Goal: Task Accomplishment & Management: Use online tool/utility

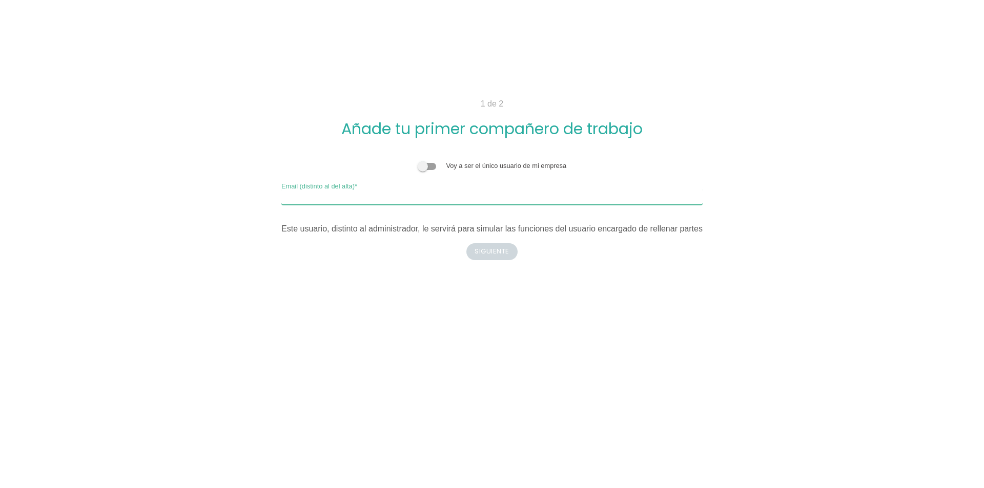
click at [425, 200] on input "Email (distinto al del alta)" at bounding box center [491, 197] width 421 height 16
click at [431, 164] on span at bounding box center [427, 166] width 18 height 7
click at [418, 161] on input "checkbox" at bounding box center [418, 161] width 0 height 0
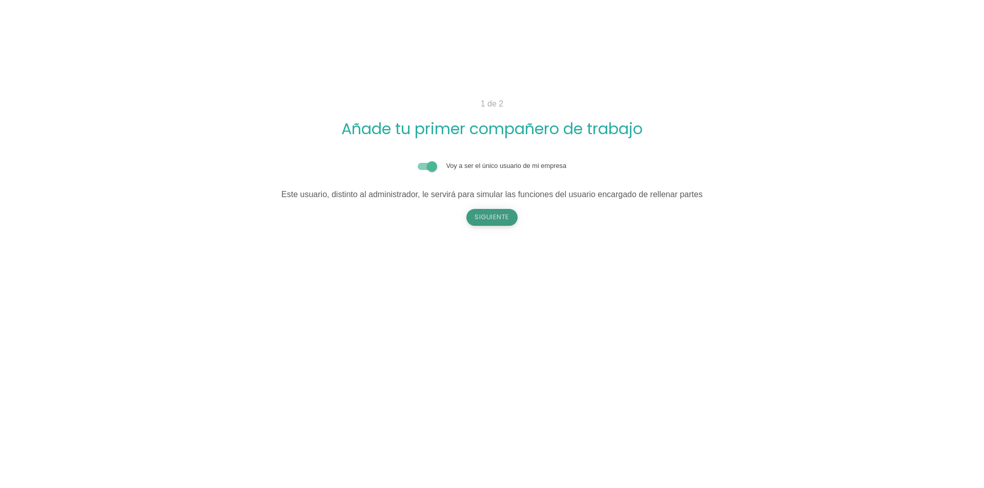
click at [502, 225] on button "Siguiente" at bounding box center [491, 217] width 51 height 16
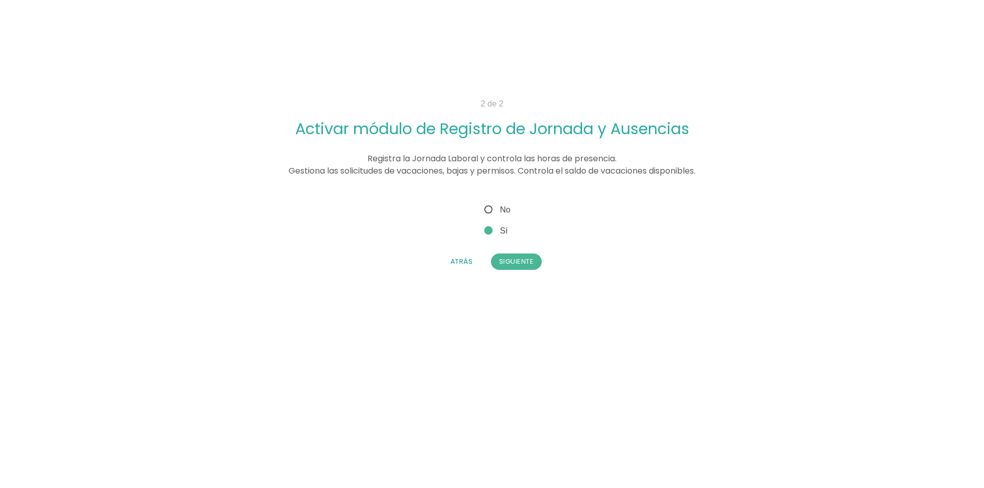
click at [497, 205] on span "No" at bounding box center [496, 209] width 28 height 13
click at [489, 205] on input "No" at bounding box center [485, 206] width 7 height 7
radio input "true"
click at [506, 263] on button "Siguiente" at bounding box center [516, 262] width 51 height 16
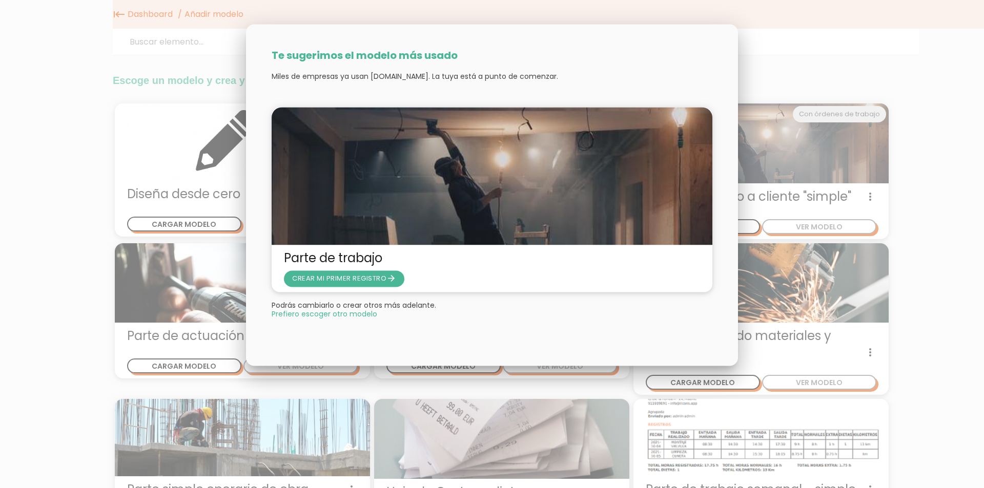
click at [762, 183] on div at bounding box center [492, 183] width 984 height 610
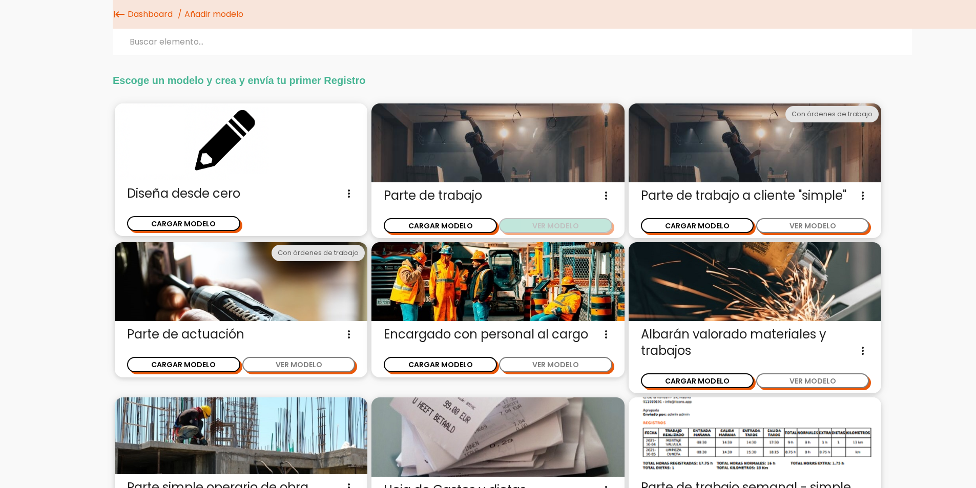
click at [550, 227] on button "VER MODELO" at bounding box center [555, 225] width 113 height 15
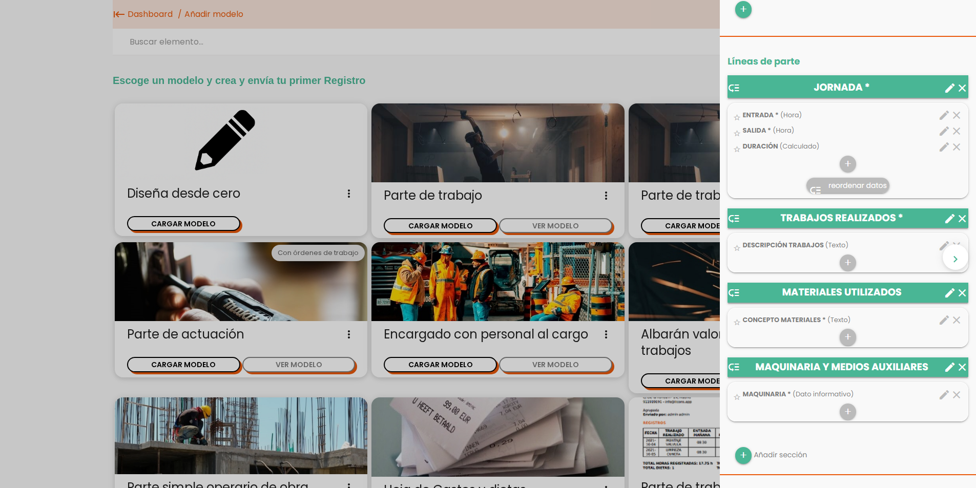
scroll to position [307, 0]
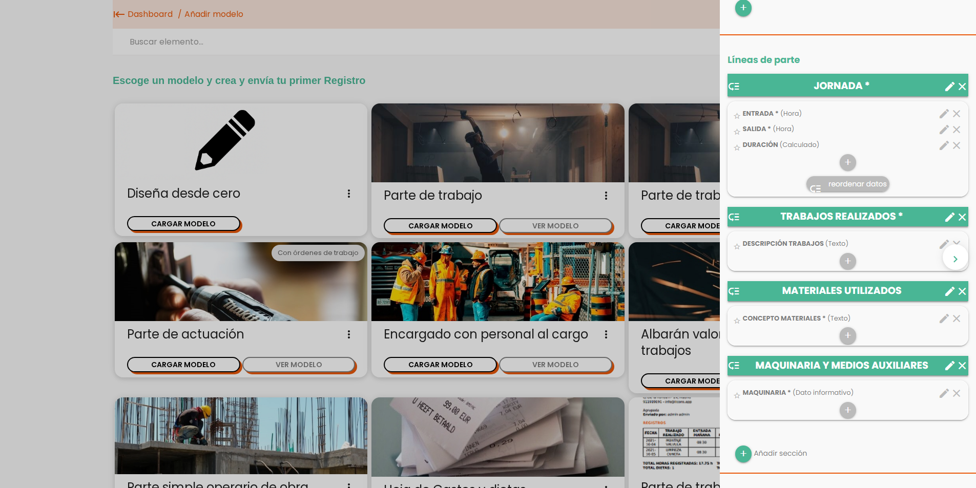
click at [939, 243] on img at bounding box center [848, 351] width 256 height 1260
click at [846, 262] on img at bounding box center [848, 351] width 256 height 1260
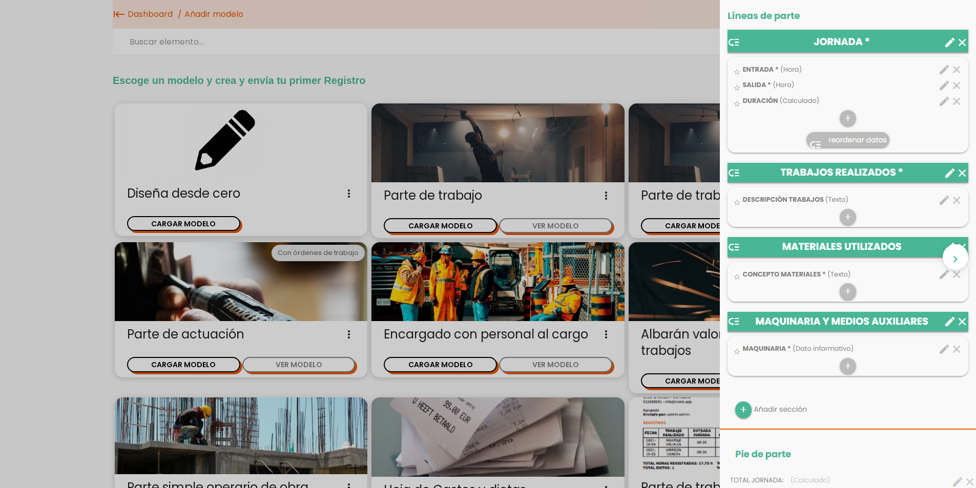
scroll to position [410, 0]
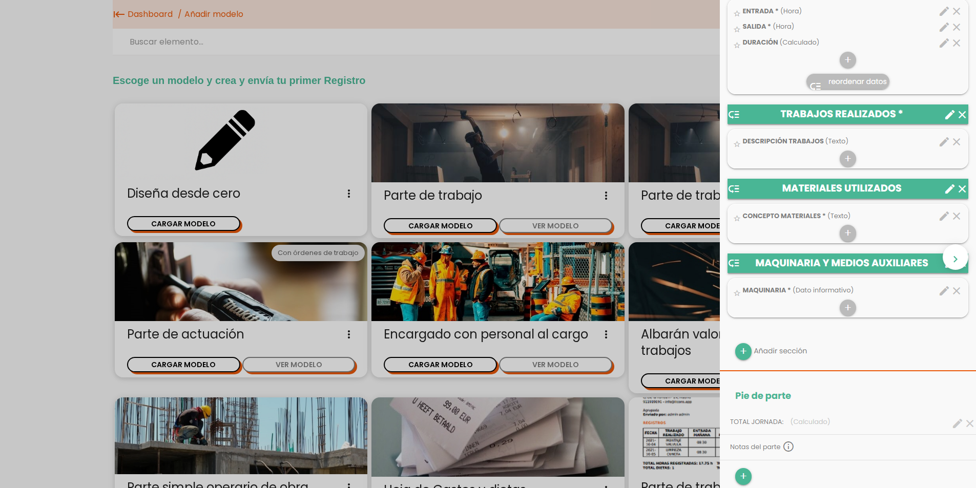
click at [828, 151] on img at bounding box center [848, 249] width 256 height 1260
click at [941, 118] on img at bounding box center [848, 249] width 256 height 1260
click at [934, 144] on img at bounding box center [848, 249] width 256 height 1260
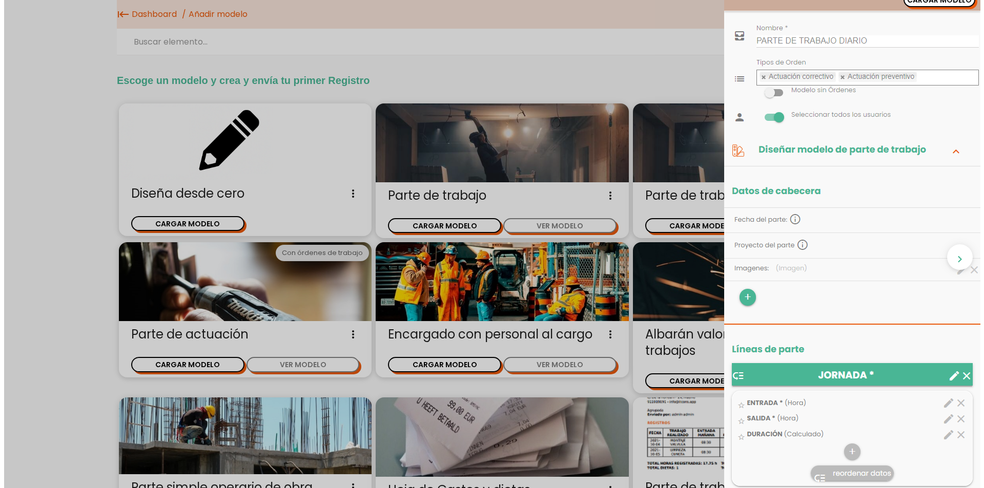
scroll to position [0, 0]
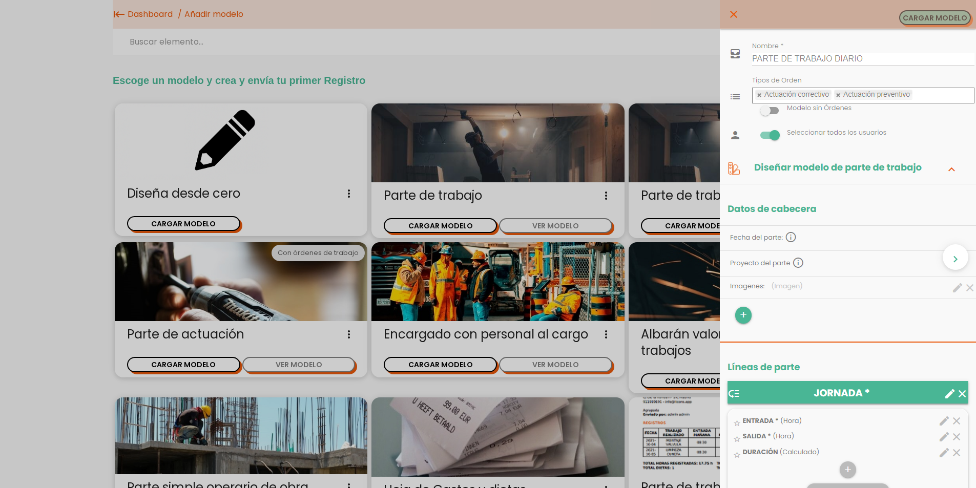
click at [946, 18] on button "CARGAR MODELO" at bounding box center [935, 17] width 72 height 15
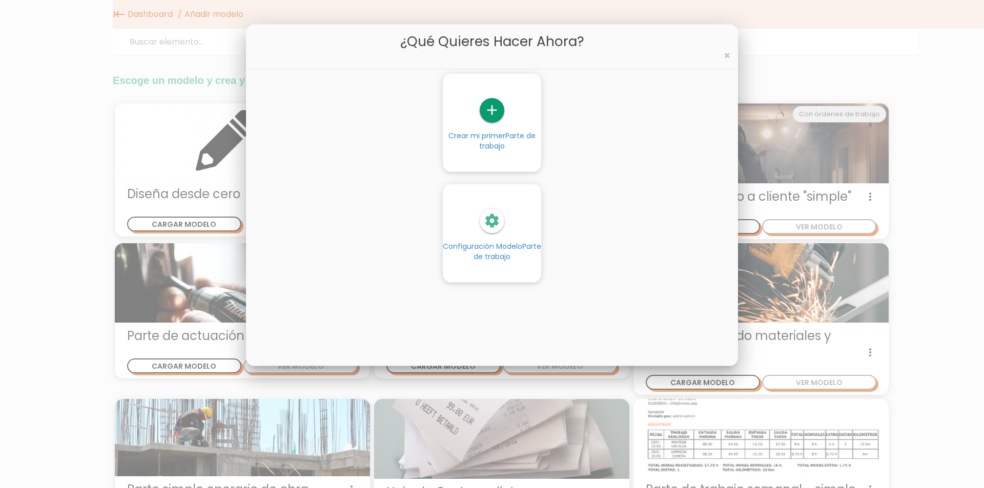
click at [494, 211] on icon "settings" at bounding box center [492, 221] width 25 height 25
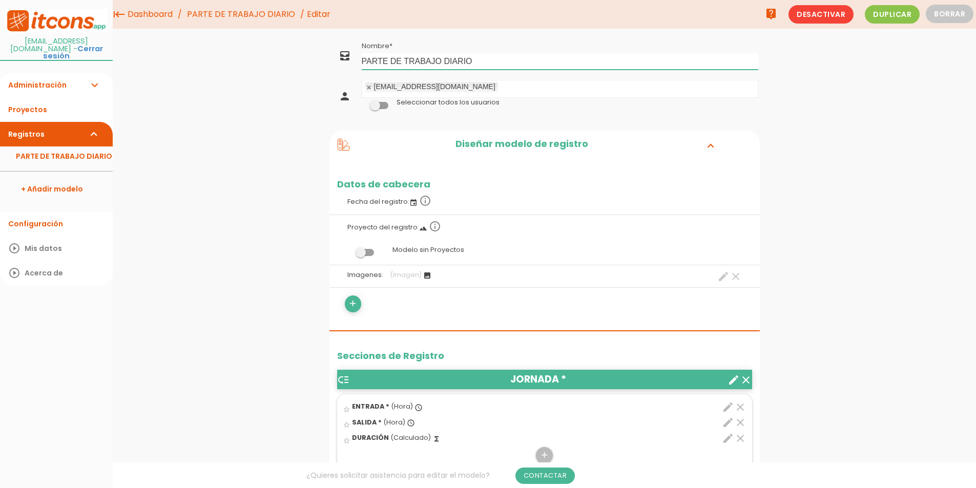
click at [496, 59] on input "PARTE DE TRABAJO DIARIO" at bounding box center [560, 61] width 397 height 16
type input "PARTE DE TRABAJO SILMATIC"
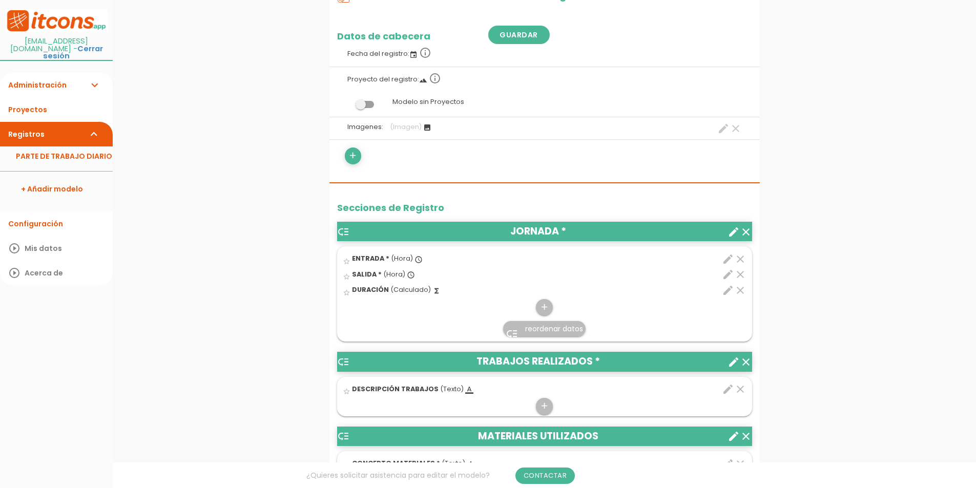
scroll to position [154, 0]
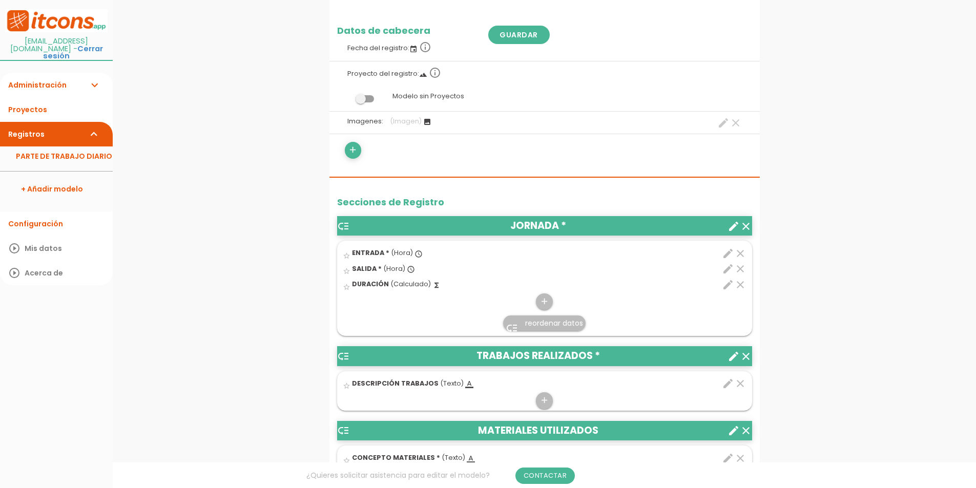
click at [730, 227] on icon "create" at bounding box center [734, 226] width 12 height 12
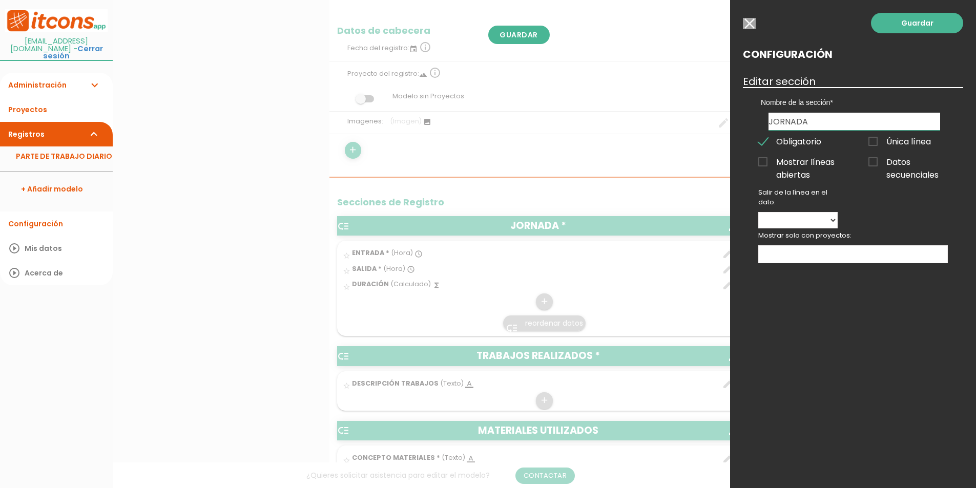
click at [795, 164] on span "Mostrar líneas abiertas" at bounding box center [797, 162] width 79 height 13
click at [0, 0] on input "Mostrar líneas abiertas" at bounding box center [0, 0] width 0 height 0
click at [795, 217] on select "ENTRADA SALIDA DURACIÓN" at bounding box center [797, 220] width 79 height 16
click at [852, 263] on ul at bounding box center [853, 254] width 189 height 17
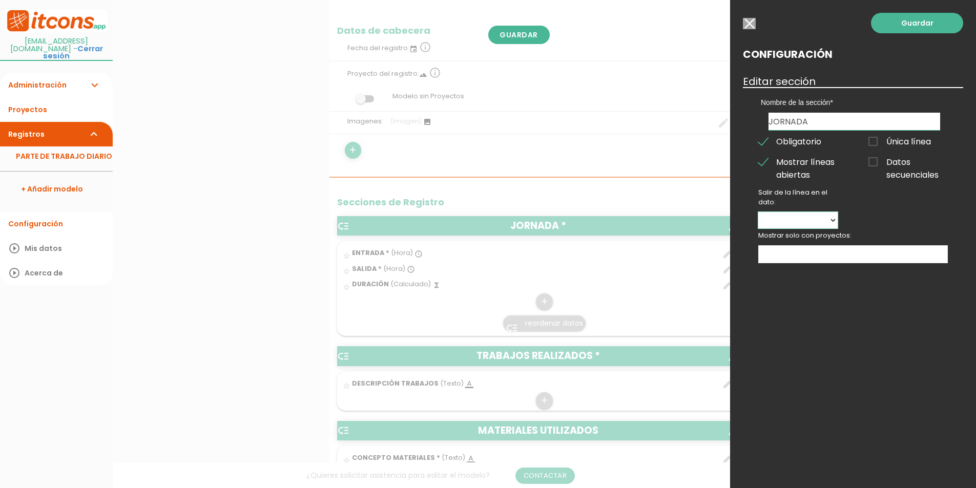
click at [819, 215] on select "ENTRADA SALIDA DURACIÓN" at bounding box center [797, 220] width 79 height 16
click at [758, 212] on select "ENTRADA SALIDA DURACIÓN" at bounding box center [797, 220] width 79 height 16
click at [678, 266] on div at bounding box center [488, 183] width 976 height 610
click at [905, 27] on link "Guardar" at bounding box center [917, 23] width 92 height 20
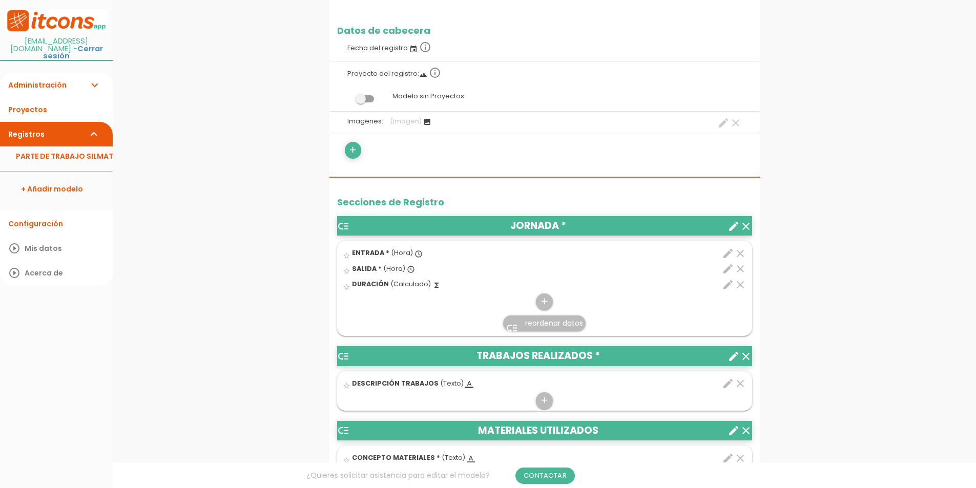
click at [554, 317] on link "low_priority reordenar datos" at bounding box center [544, 323] width 82 height 15
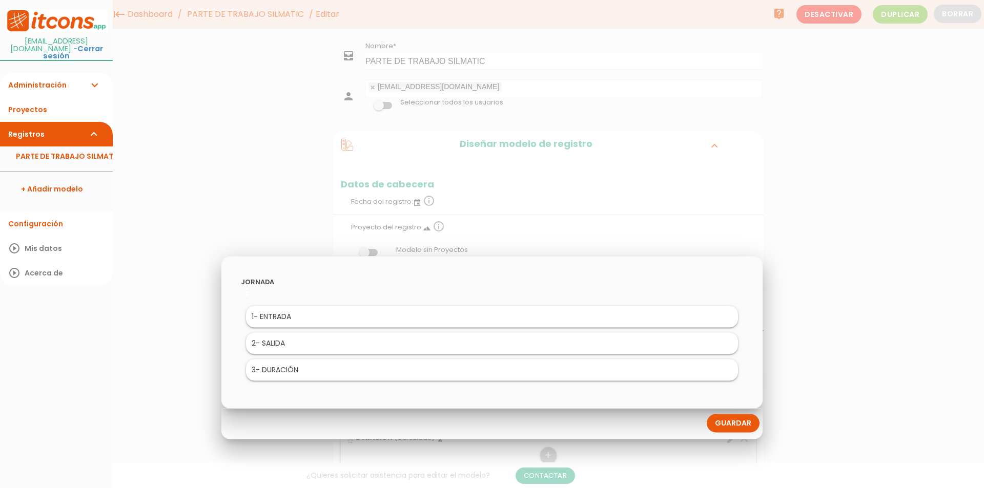
click at [468, 374] on li "3 - DURACIÓN" at bounding box center [492, 371] width 492 height 22
click at [727, 425] on link "Guardar" at bounding box center [733, 424] width 53 height 18
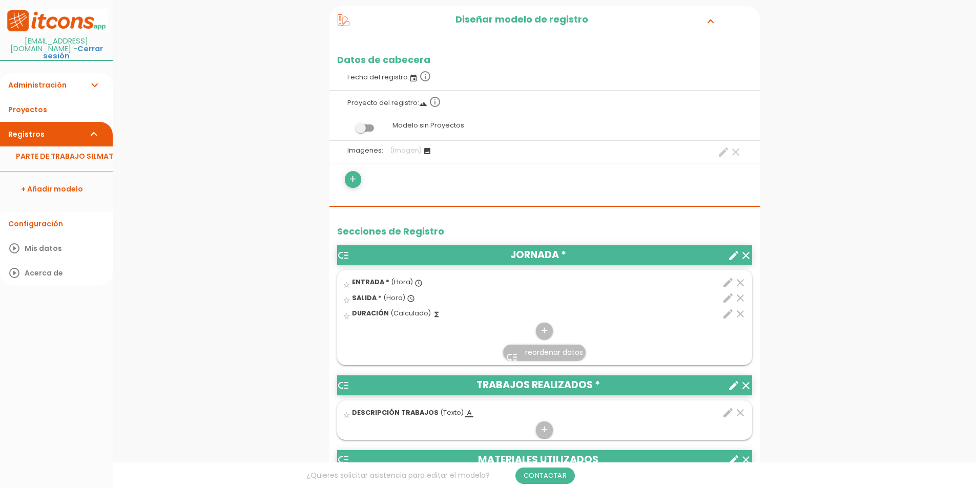
scroll to position [154, 0]
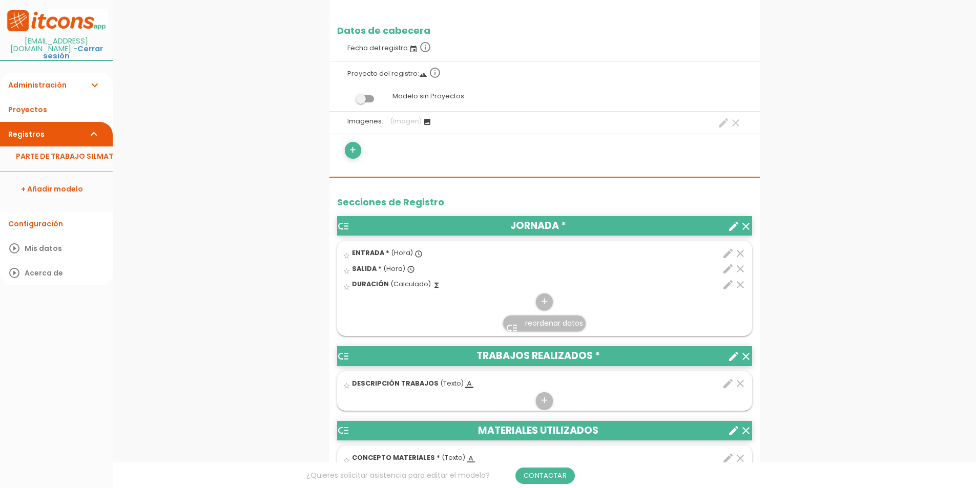
click at [722, 287] on icon "edit" at bounding box center [728, 285] width 12 height 12
select select "1"
select select "963_pos2"
select select "-"
select select "963_pos1"
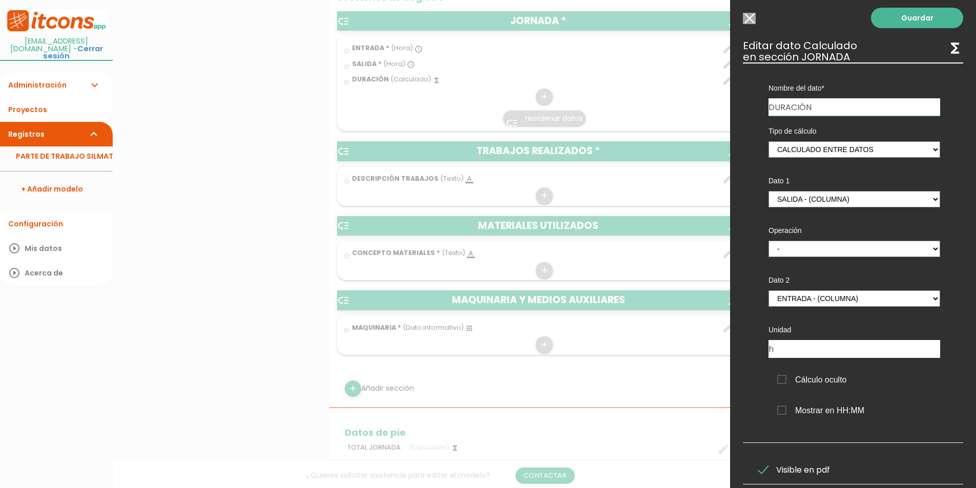
scroll to position [0, 0]
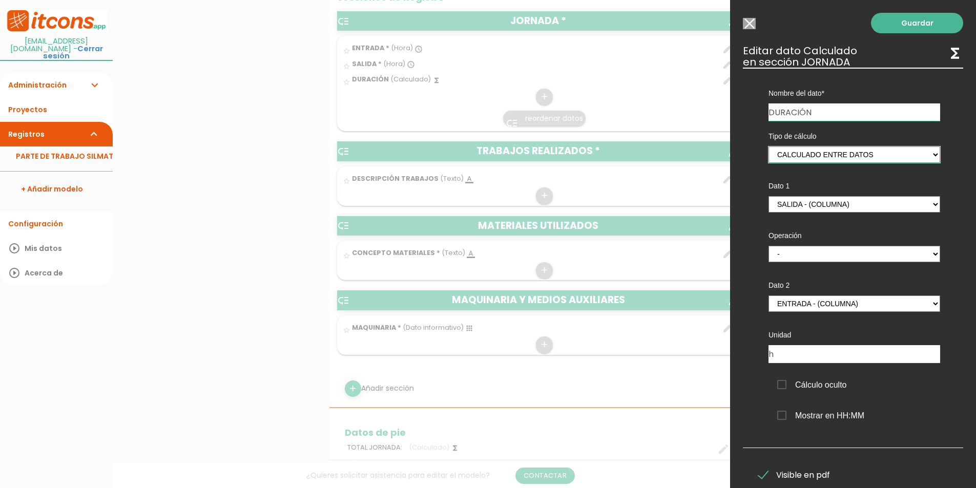
click at [897, 160] on select "Calculado entre datos" at bounding box center [855, 155] width 172 height 16
click at [753, 24] on input "Seleccionar todos los usuarios" at bounding box center [749, 23] width 13 height 11
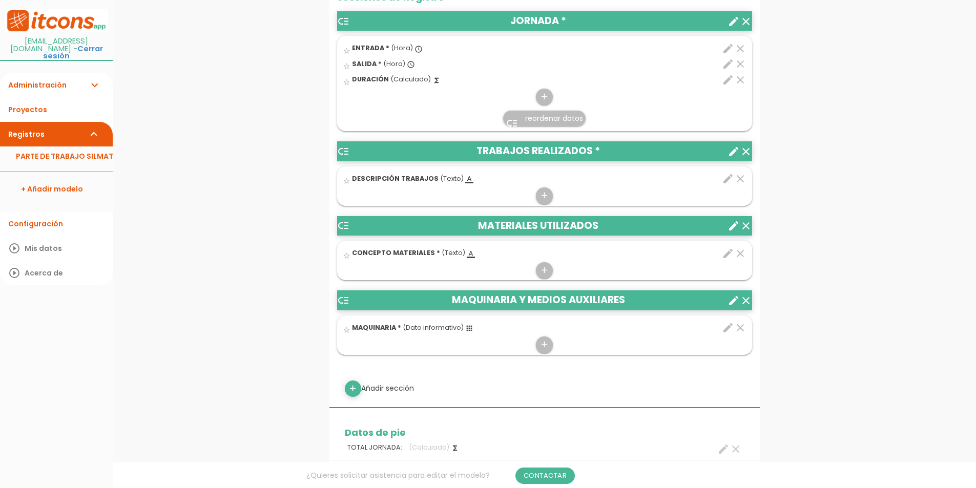
click at [722, 183] on icon "edit" at bounding box center [728, 179] width 12 height 12
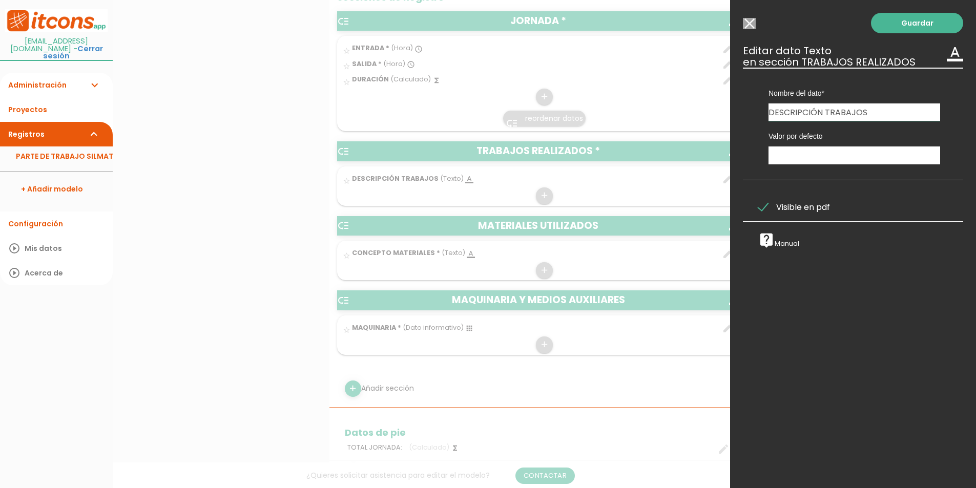
click at [760, 28] on div "Guardar ESCOGE EL TIPO DE DATO looks_one NÚMERO format_color_text TEXTO access_…" at bounding box center [853, 244] width 246 height 488
click at [743, 28] on input "Seleccionar todos los usuarios" at bounding box center [749, 23] width 13 height 11
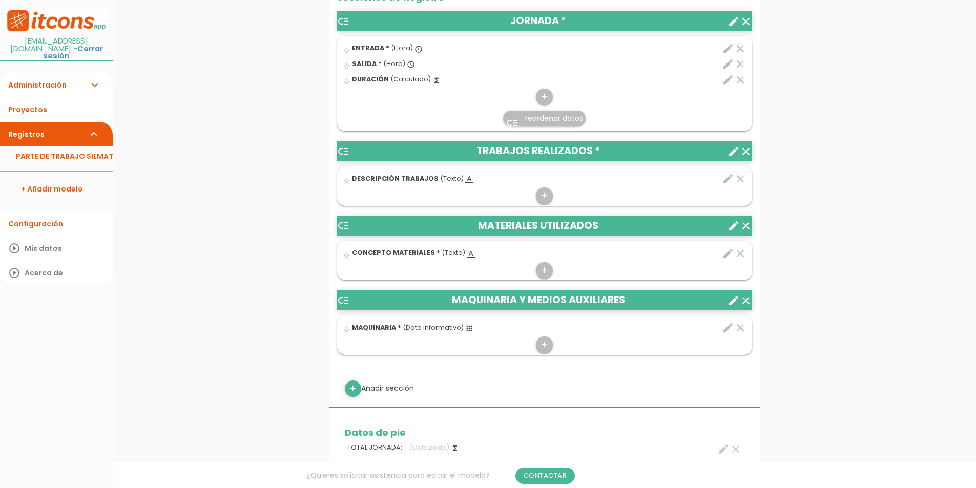
click at [733, 153] on icon "create" at bounding box center [734, 152] width 12 height 12
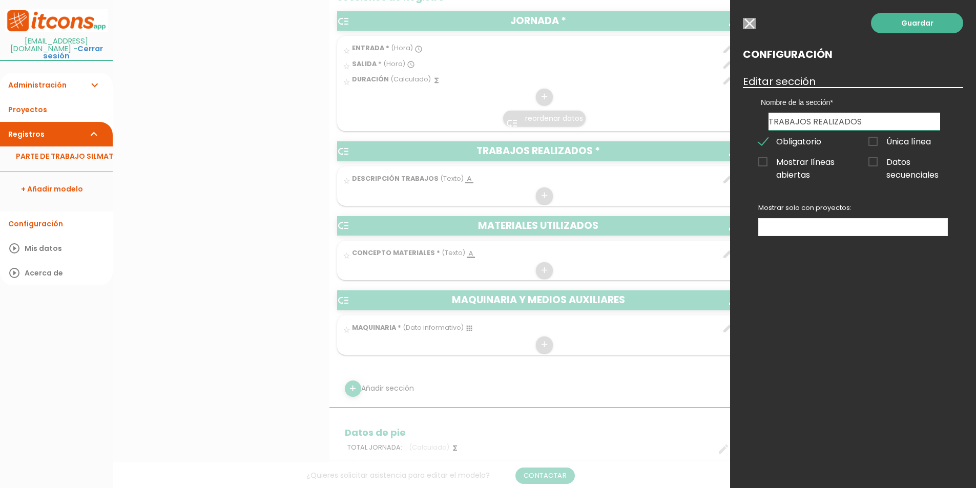
click at [825, 169] on span "Mostrar líneas abiertas" at bounding box center [797, 162] width 79 height 13
click at [0, 0] on input "Mostrar líneas abiertas" at bounding box center [0, 0] width 0 height 0
click at [930, 15] on link "Guardar" at bounding box center [917, 23] width 92 height 20
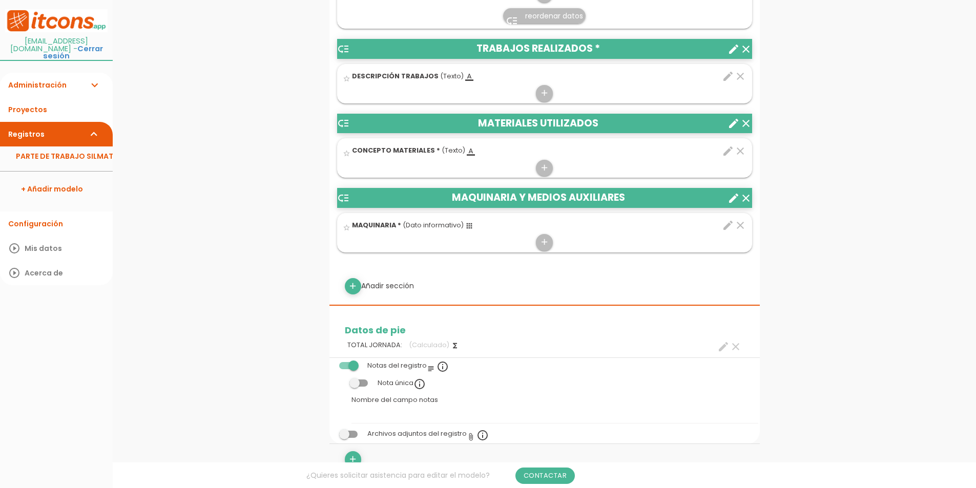
scroll to position [512, 0]
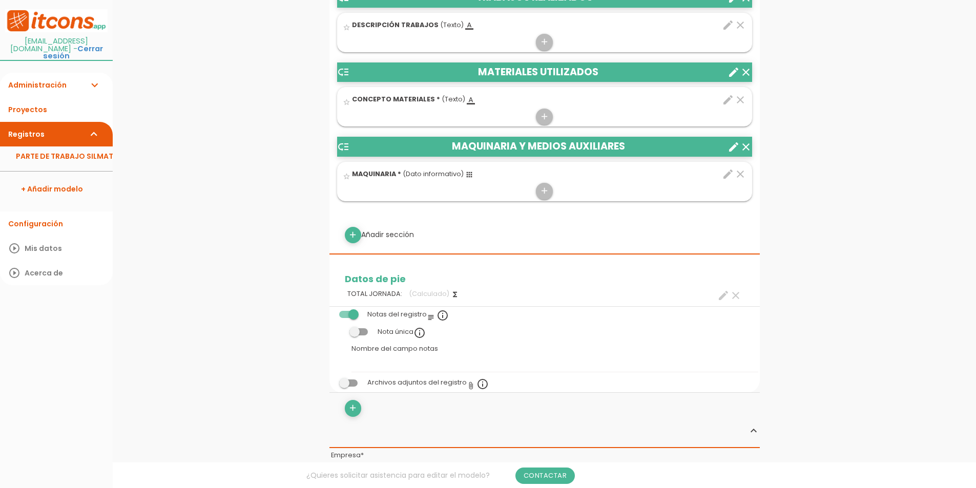
click at [726, 293] on icon "create" at bounding box center [723, 295] width 12 height 12
select select "963"
select select "JORNADA_pos3"
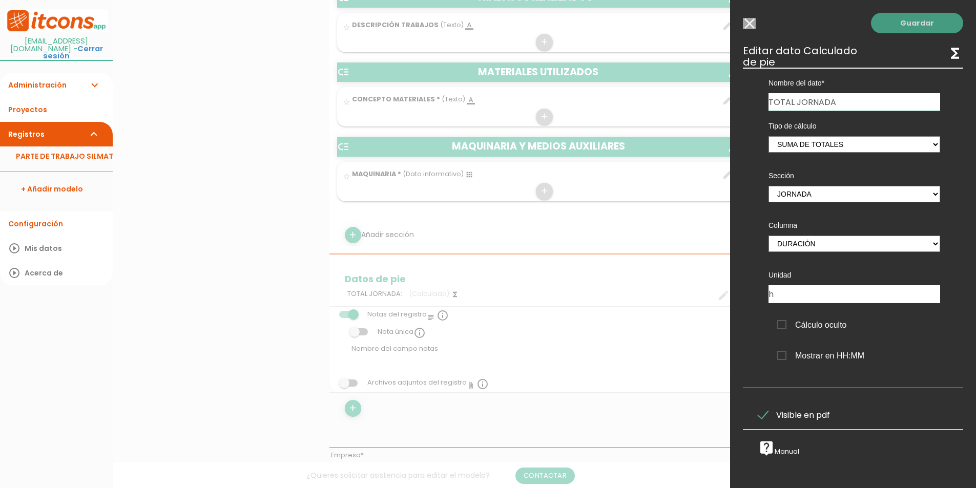
click at [894, 33] on link "Guardar" at bounding box center [917, 23] width 92 height 20
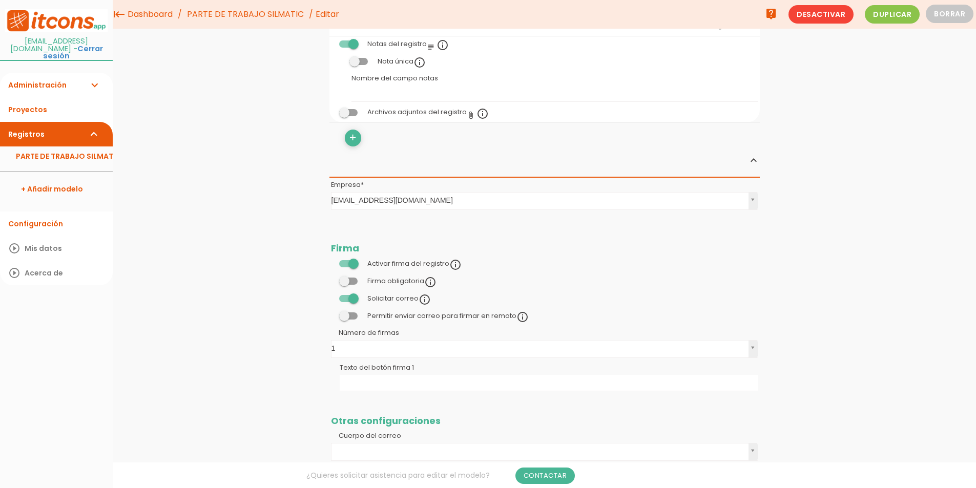
scroll to position [601, 0]
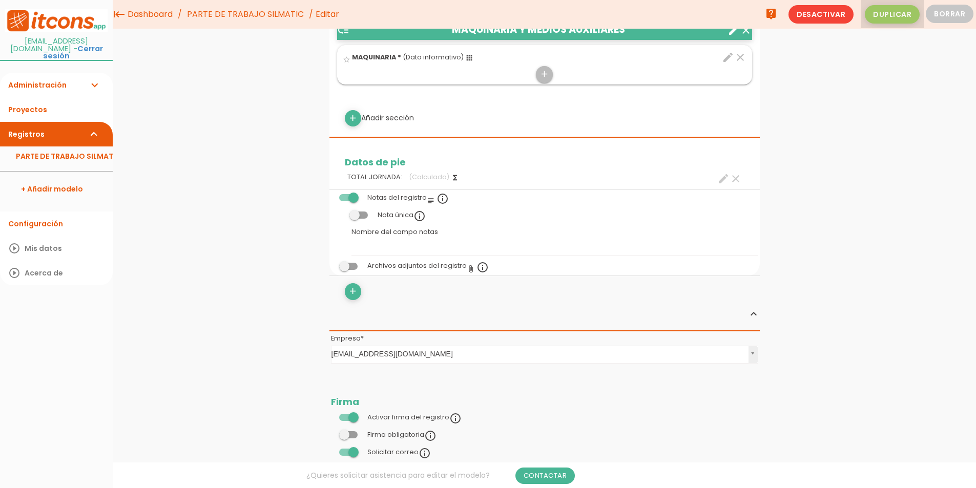
click at [891, 23] on span "Duplicar" at bounding box center [892, 14] width 55 height 18
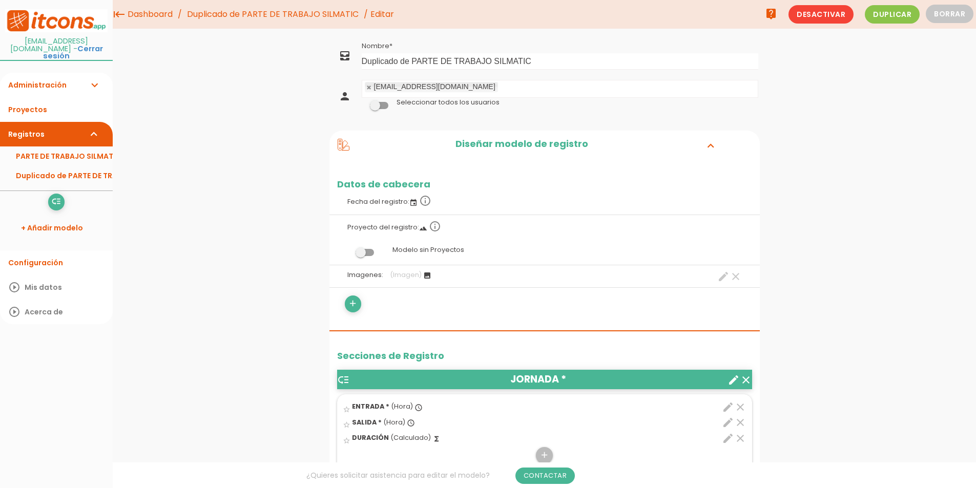
click at [42, 73] on link "Administración expand_more" at bounding box center [56, 85] width 113 height 25
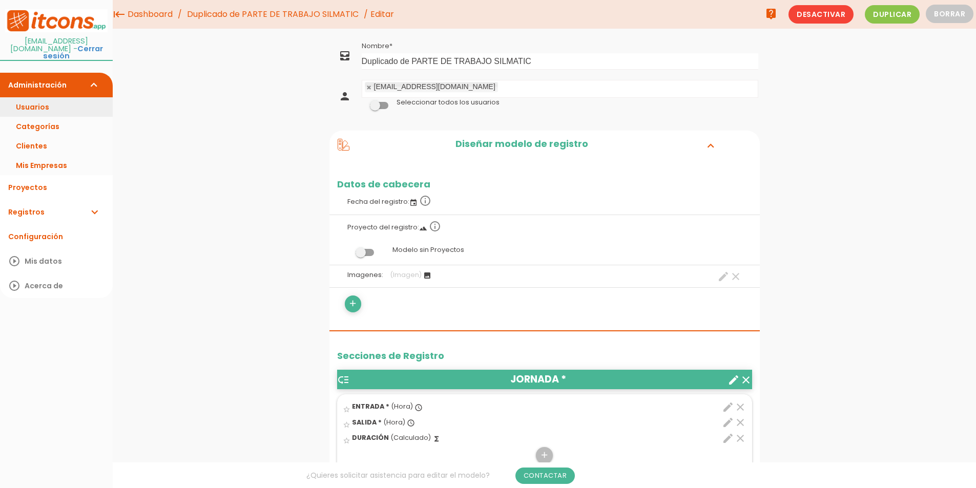
click at [50, 97] on link "Usuarios" at bounding box center [56, 106] width 113 height 19
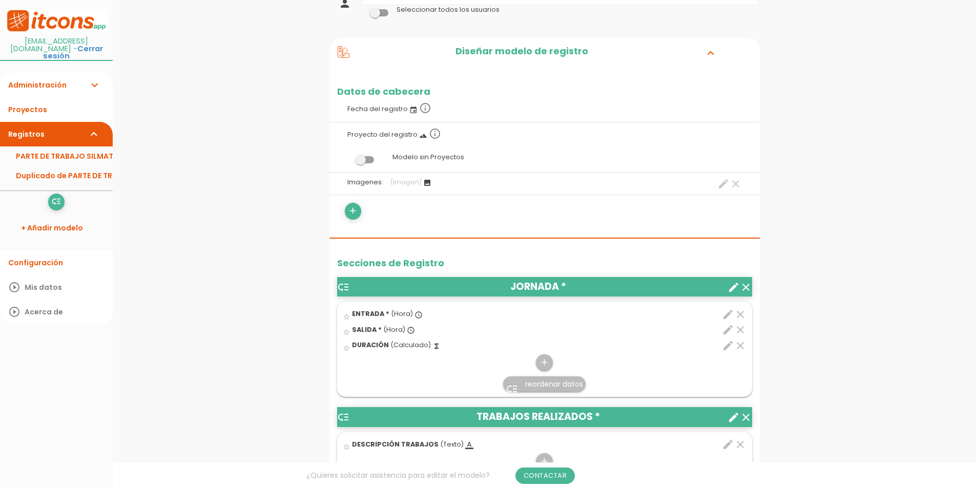
scroll to position [102, 0]
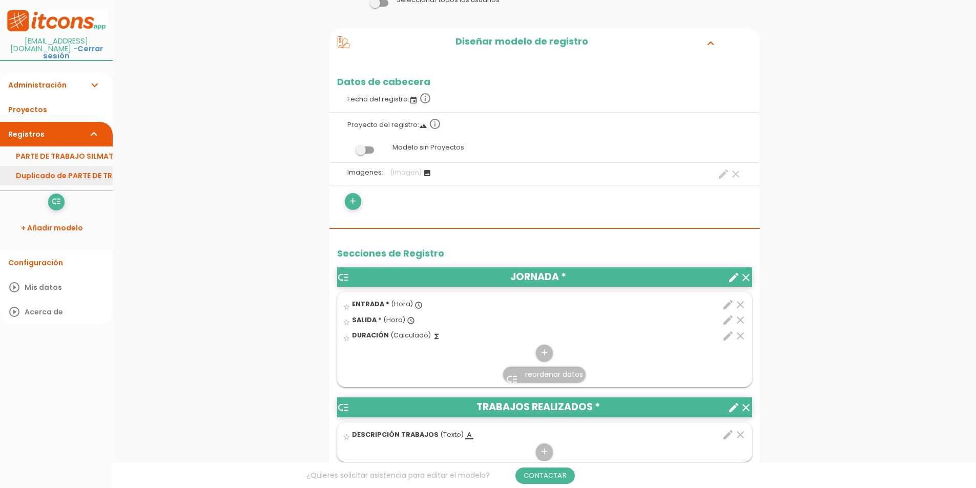
click at [78, 169] on link "Duplicado de PARTE DE TRABAJO SILMATIC" at bounding box center [56, 175] width 113 height 19
